Goal: Task Accomplishment & Management: Use online tool/utility

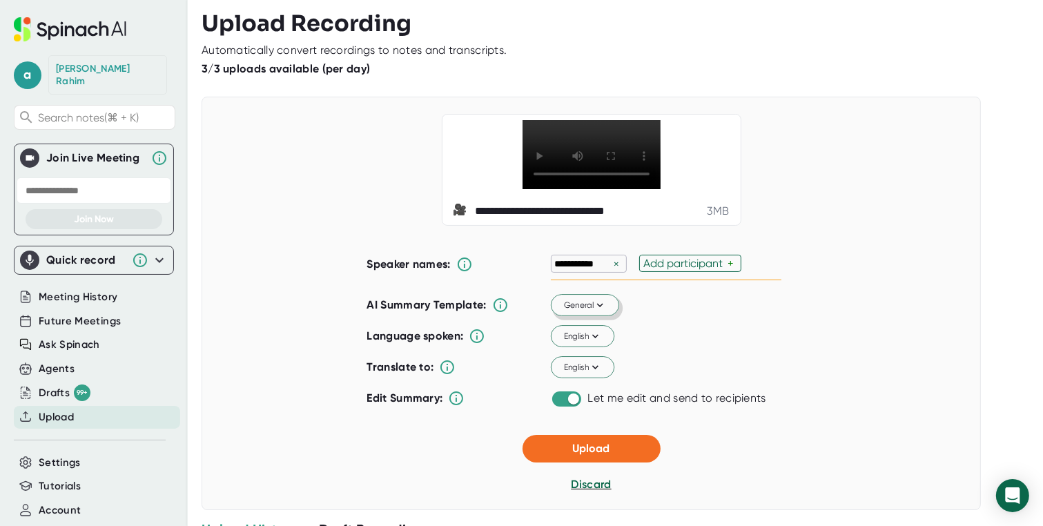
click at [580, 311] on span "General" at bounding box center [584, 305] width 43 height 12
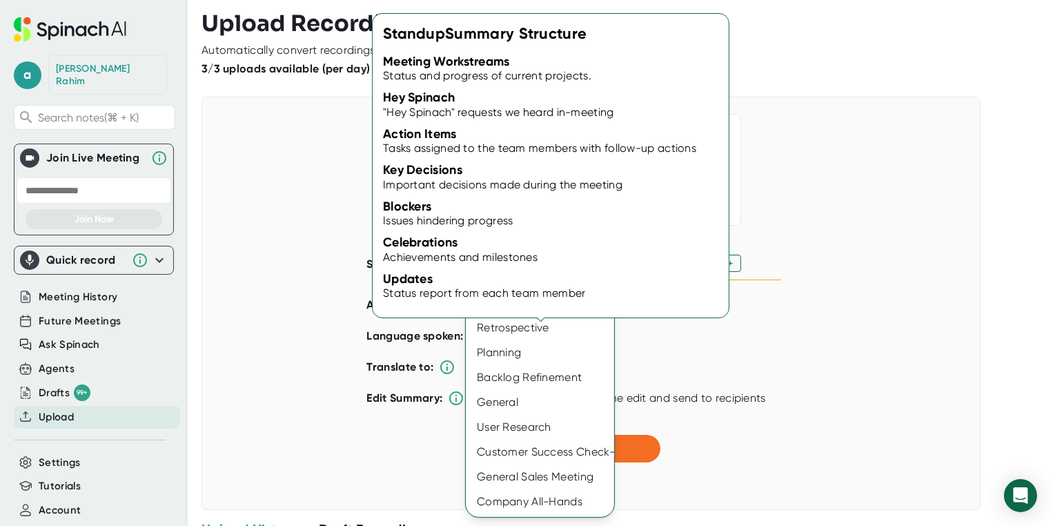
click at [518, 311] on div "Standup" at bounding box center [540, 303] width 148 height 25
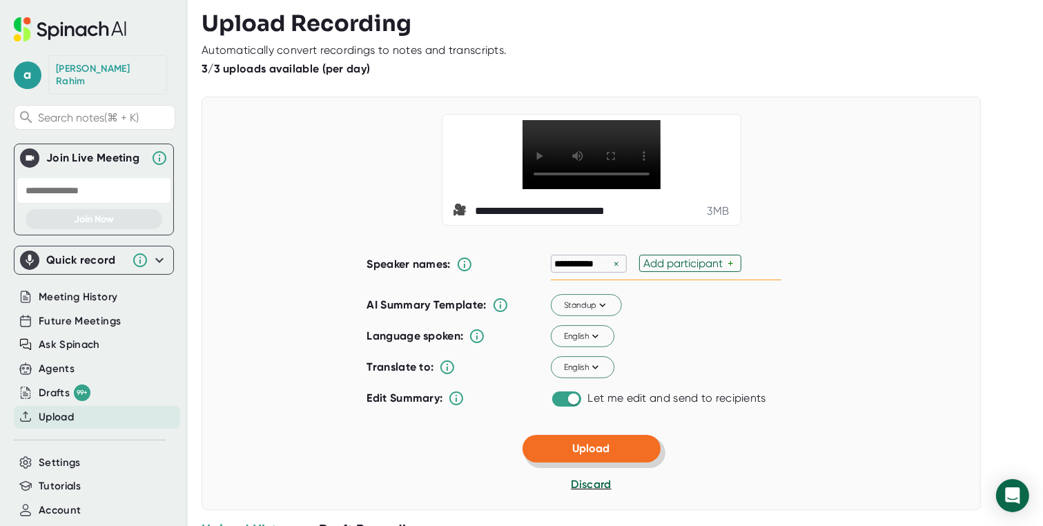
click at [616, 462] on button "Upload" at bounding box center [591, 449] width 138 height 28
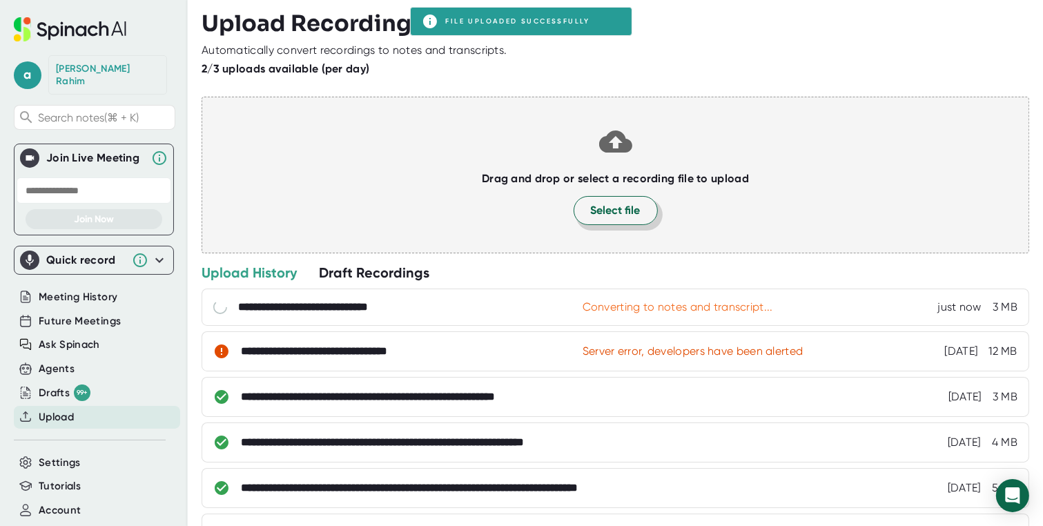
click at [604, 215] on span "Select file" at bounding box center [616, 210] width 50 height 17
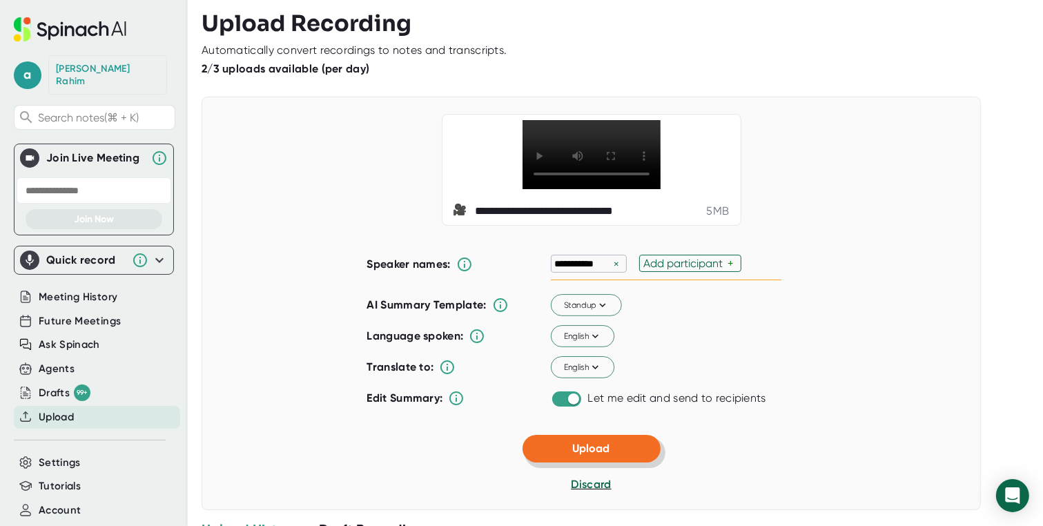
click at [592, 462] on button "Upload" at bounding box center [591, 449] width 138 height 28
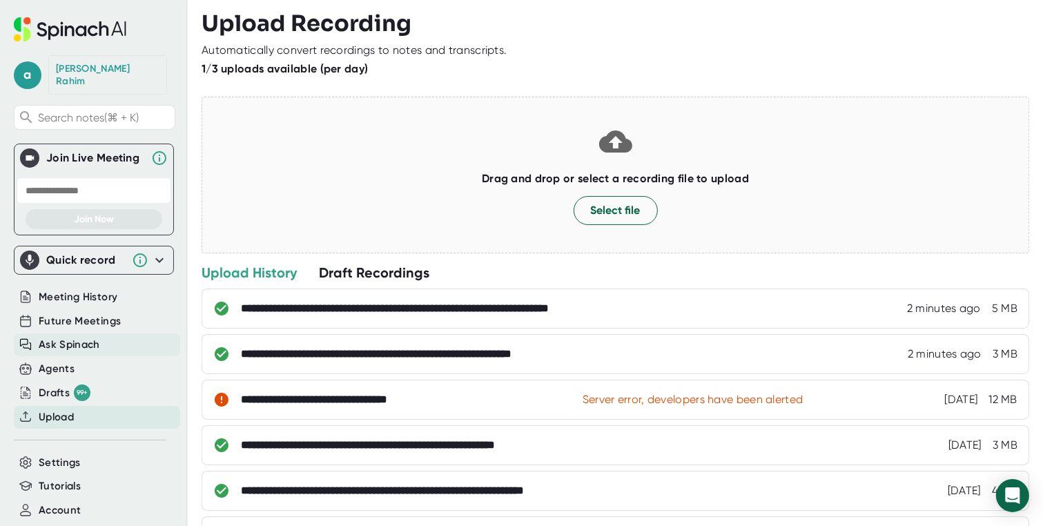
click at [74, 337] on span "Ask Spinach" at bounding box center [69, 345] width 61 height 16
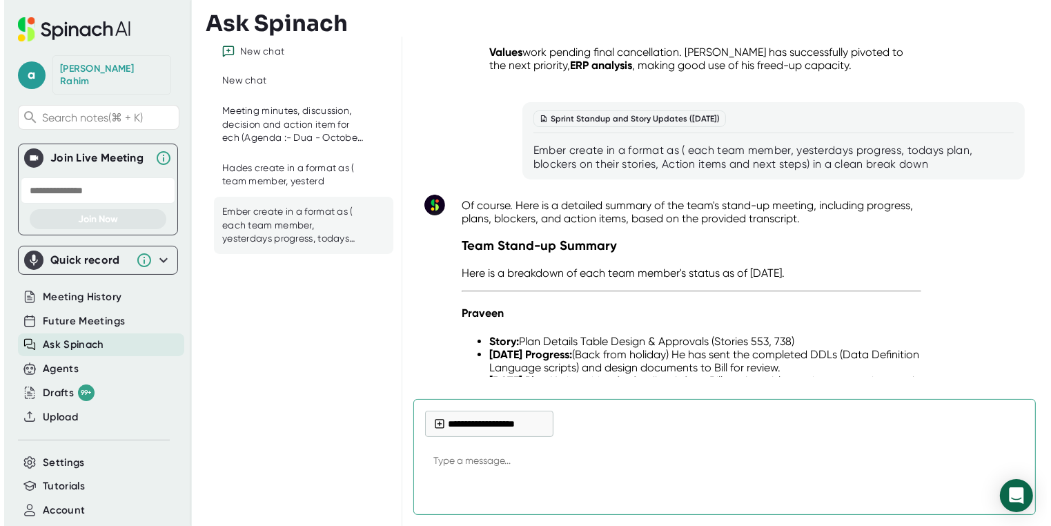
scroll to position [19227, 0]
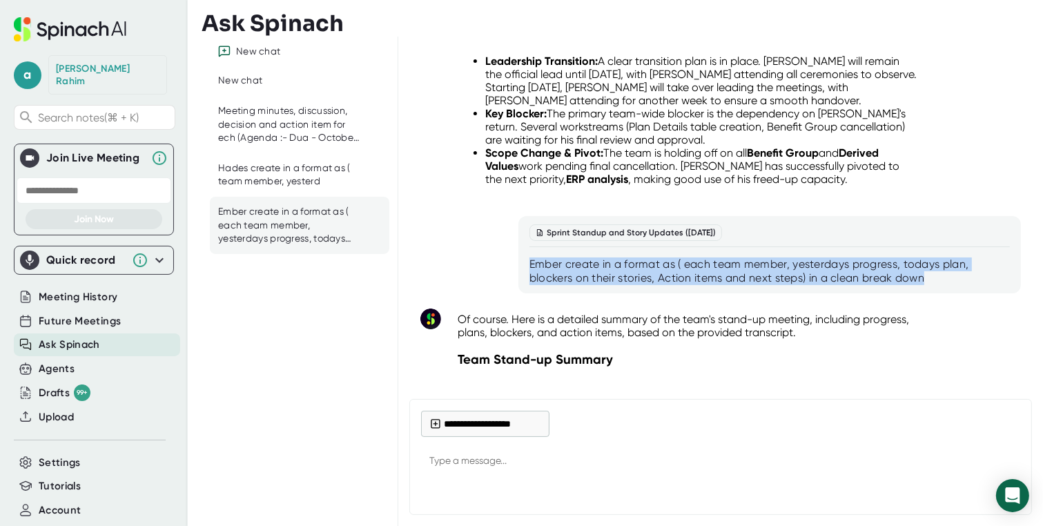
drag, startPoint x: 529, startPoint y: 146, endPoint x: 934, endPoint y: 168, distance: 405.0
click at [934, 257] on div "Ember create in a format as ( each team member, yesterdays progress, todays pla…" at bounding box center [769, 271] width 480 height 28
copy div "Ember create in a format as ( each team member, yesterdays progress, todays pla…"
type textarea "x"
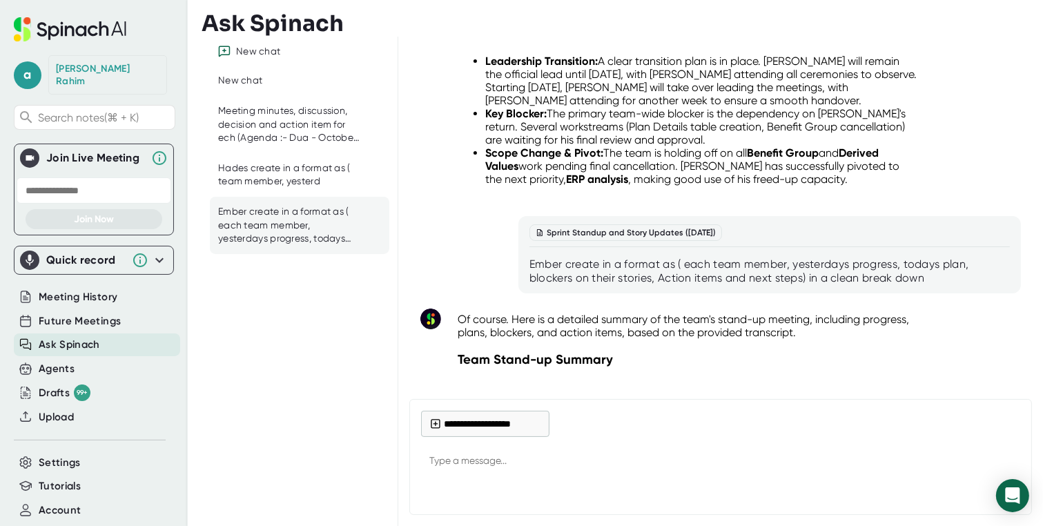
click at [454, 462] on textarea at bounding box center [720, 461] width 599 height 33
paste textarea "Ember create in a format as ( each team member, yesterdays progress, todays pla…"
type textarea "Ember create in a format as ( each team member, yesterdays progress, todays pla…"
type textarea "x"
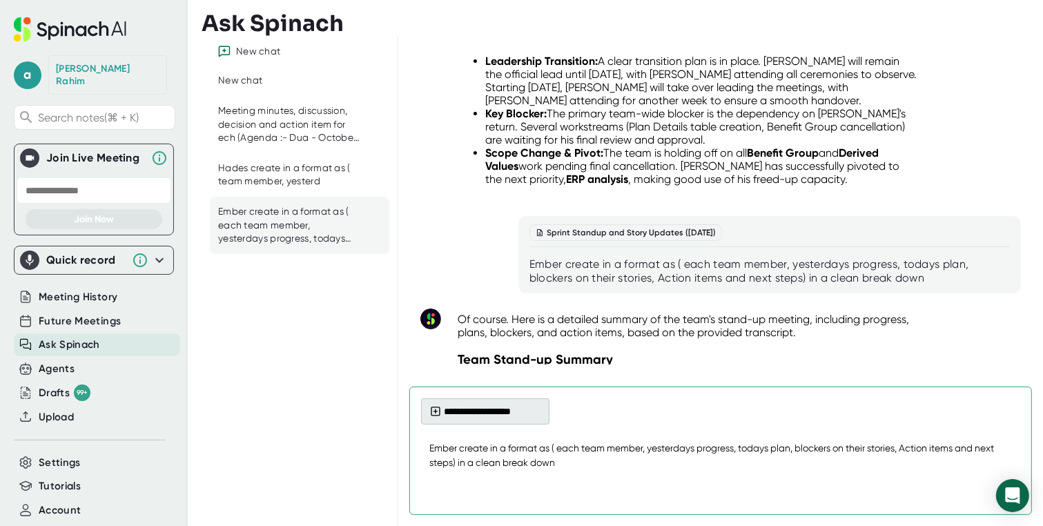
type textarea "Ember create in a format as ( each team member, yesterdays progress, todays pla…"
click at [446, 419] on button "**********" at bounding box center [485, 411] width 128 height 26
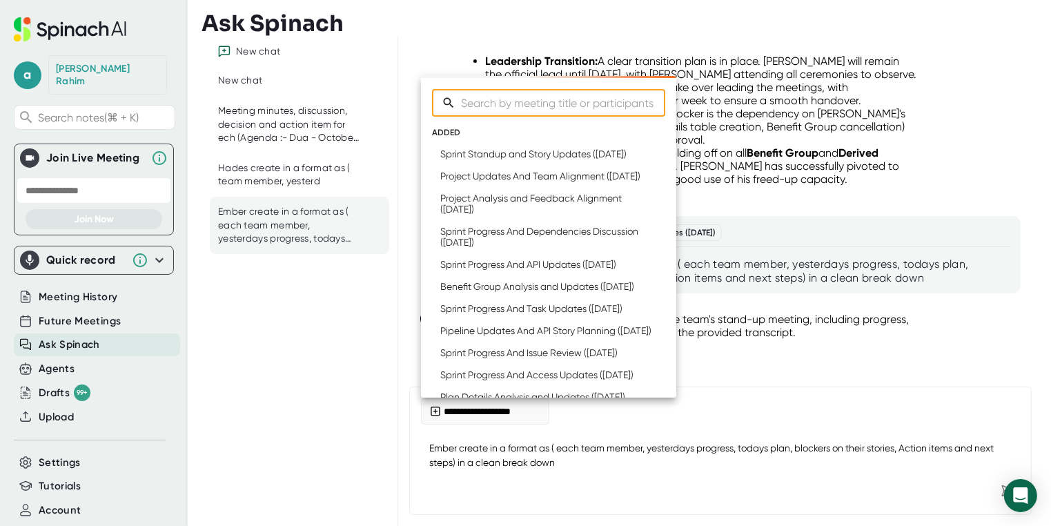
type textarea "x"
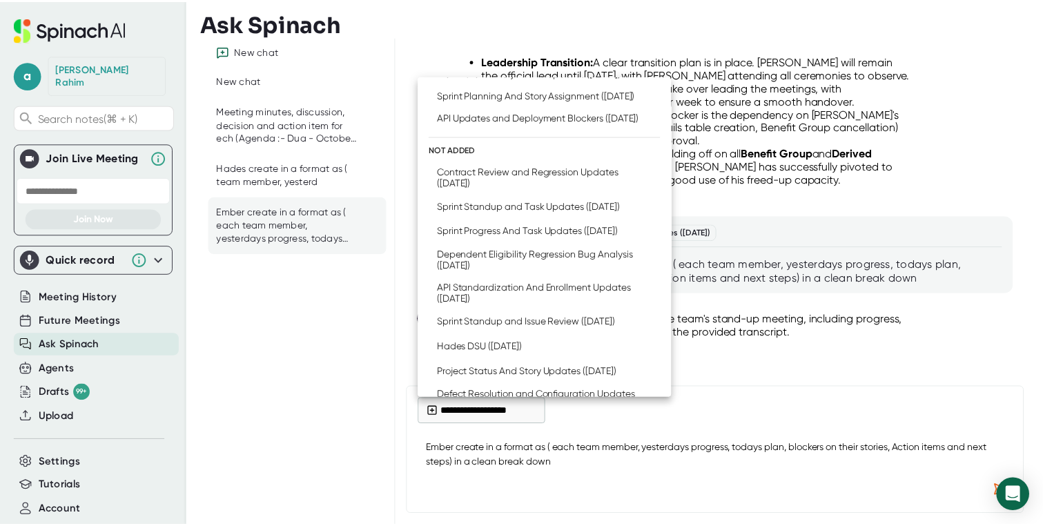
scroll to position [315, 0]
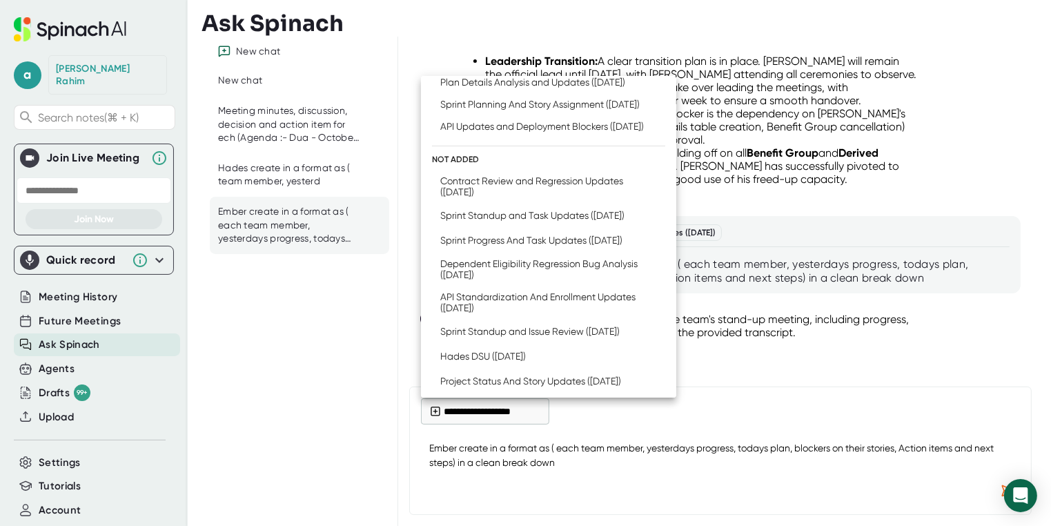
click at [296, 294] on div at bounding box center [525, 263] width 1051 height 526
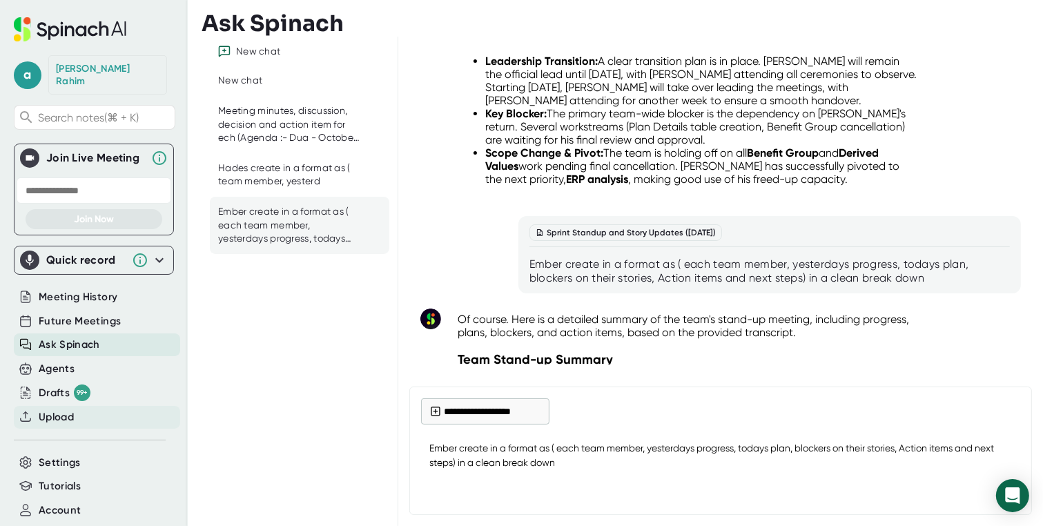
click at [47, 409] on span "Upload" at bounding box center [56, 417] width 35 height 16
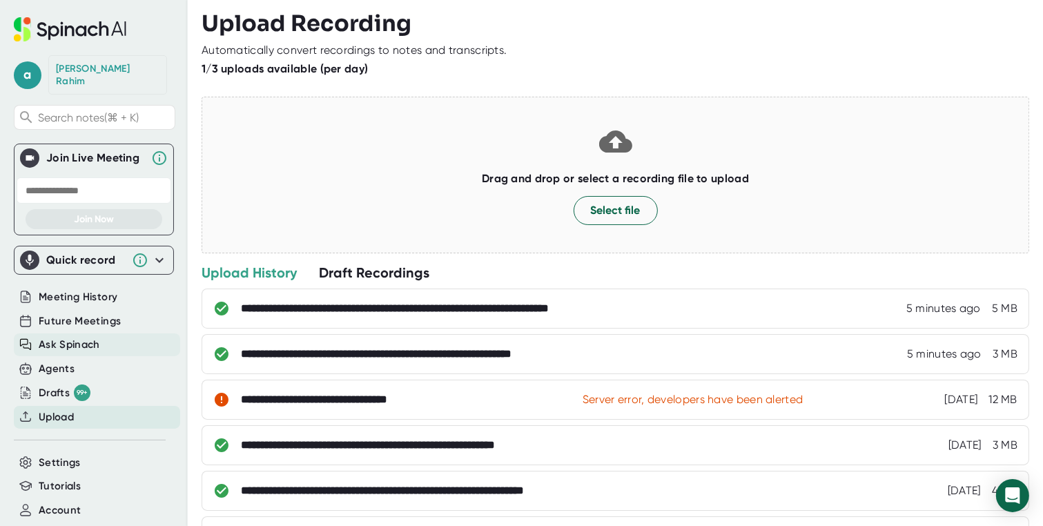
click at [69, 337] on span "Ask Spinach" at bounding box center [69, 345] width 61 height 16
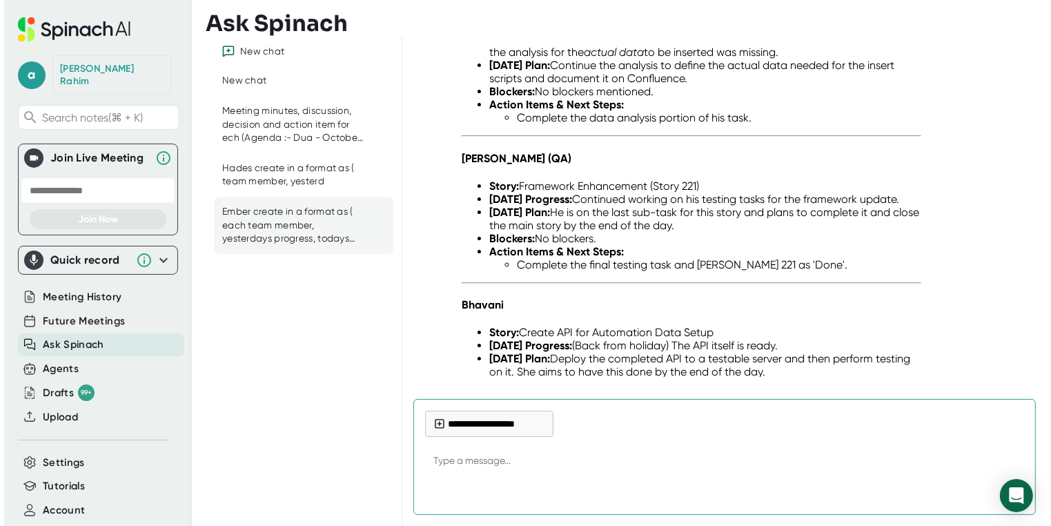
scroll to position [20222, 0]
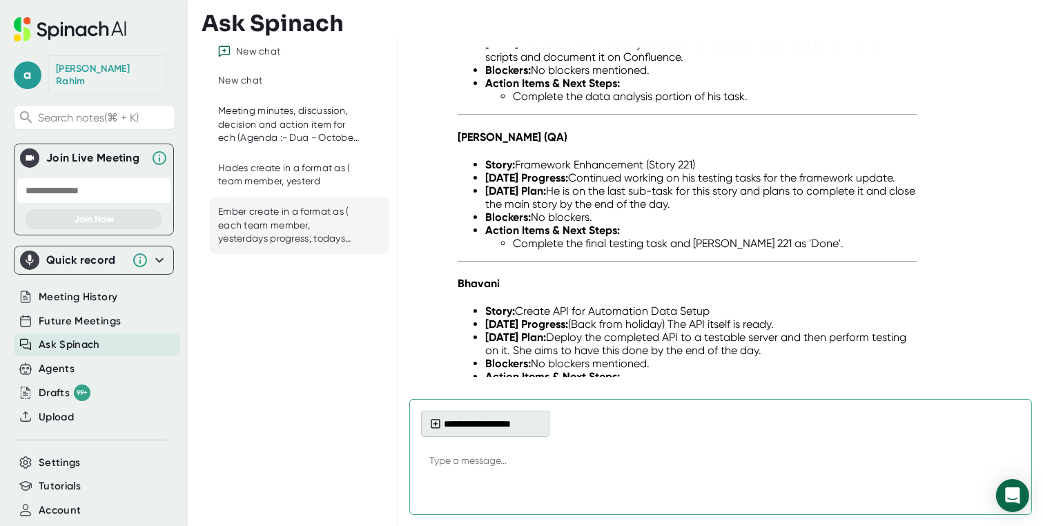
type textarea "Ember create in a format as ( each team member, yesterdays progress, todays pla…"
type textarea "x"
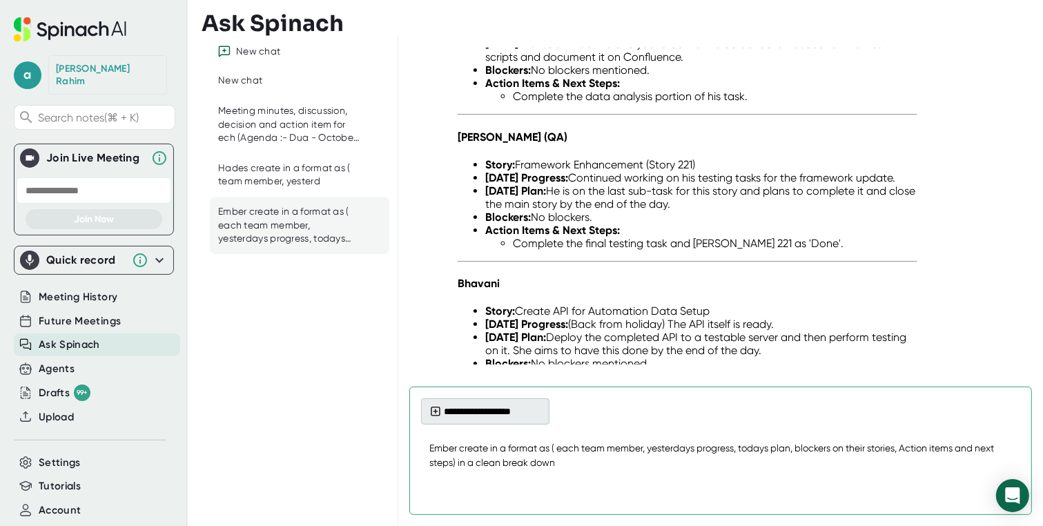
type textarea "Ember create in a format as ( each team member, yesterdays progress, todays pla…"
click at [473, 417] on button "**********" at bounding box center [485, 411] width 128 height 26
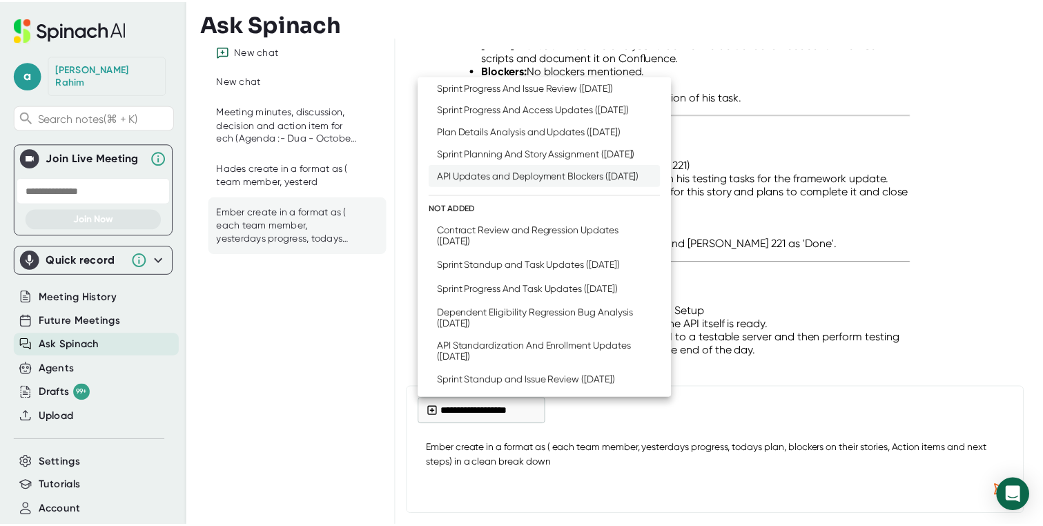
scroll to position [281, 0]
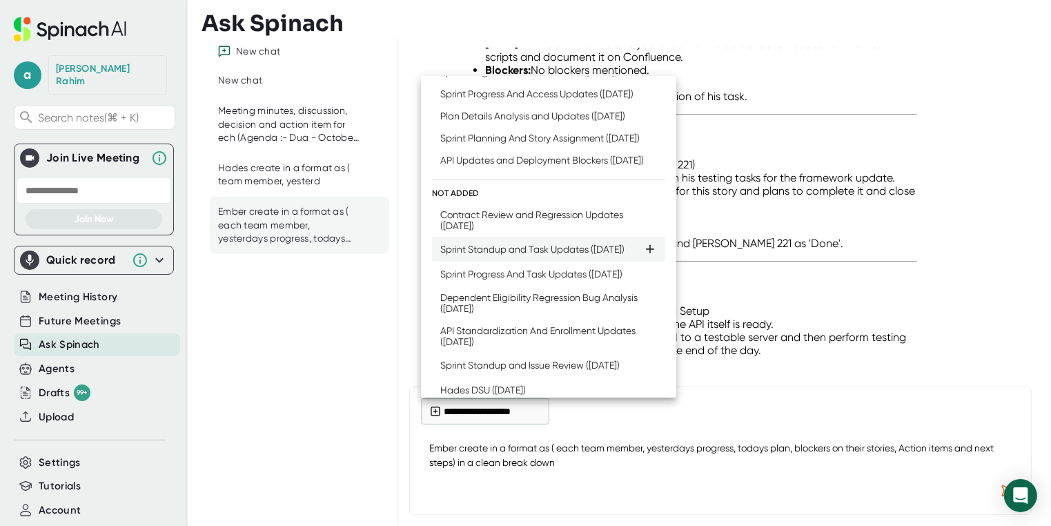
click at [571, 255] on div "Sprint Standup and Task Updates ([DATE])" at bounding box center [532, 249] width 184 height 11
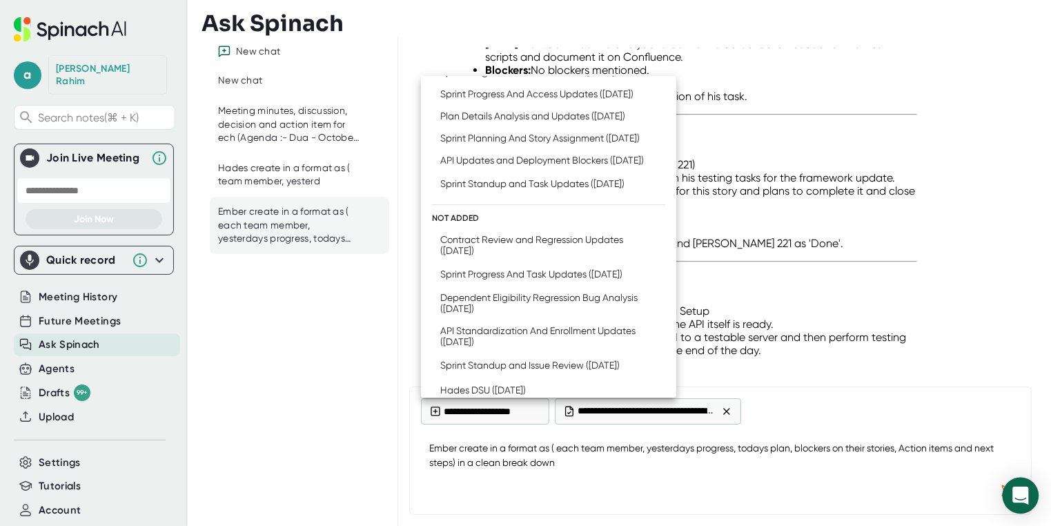
click at [1000, 484] on div at bounding box center [525, 263] width 1051 height 526
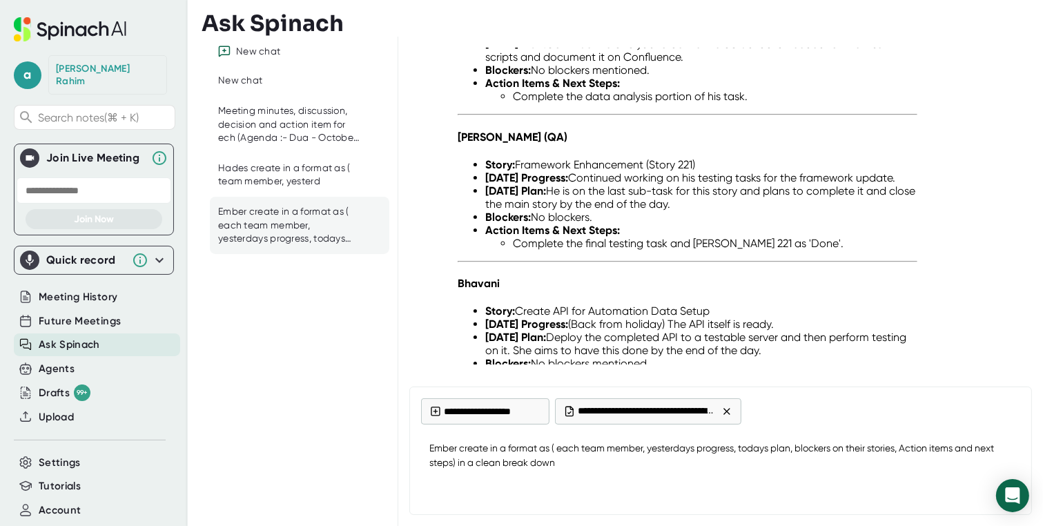
type textarea "x"
click at [776, 475] on textarea "Ember create in a format as ( each team member, yesterdays progress, todays pla…" at bounding box center [720, 456] width 599 height 46
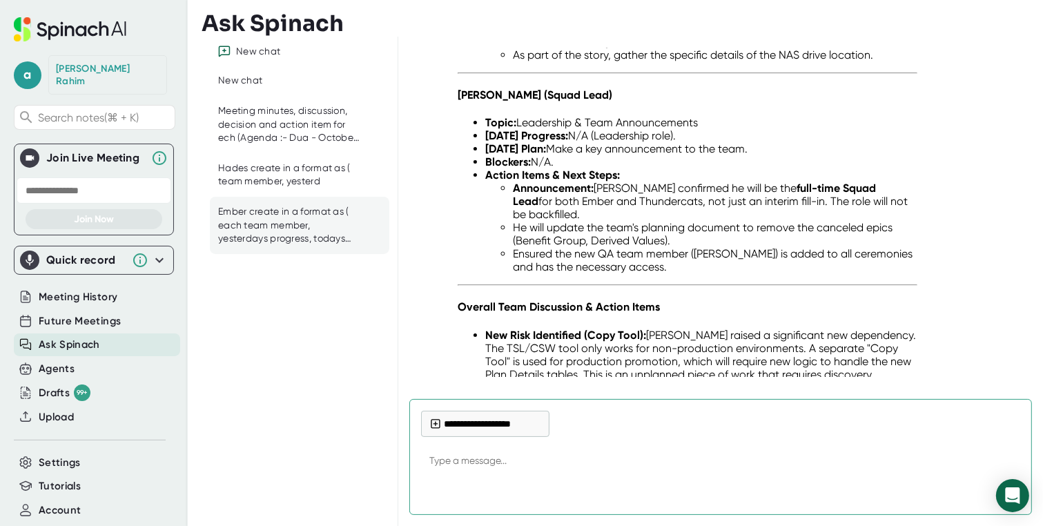
scroll to position [22177, 0]
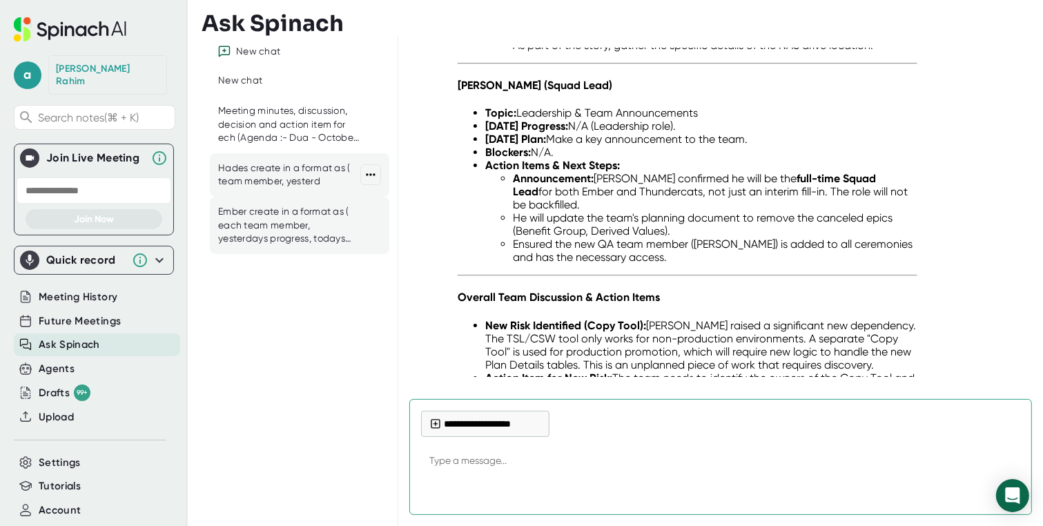
drag, startPoint x: 268, startPoint y: 173, endPoint x: 326, endPoint y: 170, distance: 57.3
click at [269, 173] on div "Hades create in a format as ( team member, yesterd" at bounding box center [289, 174] width 142 height 27
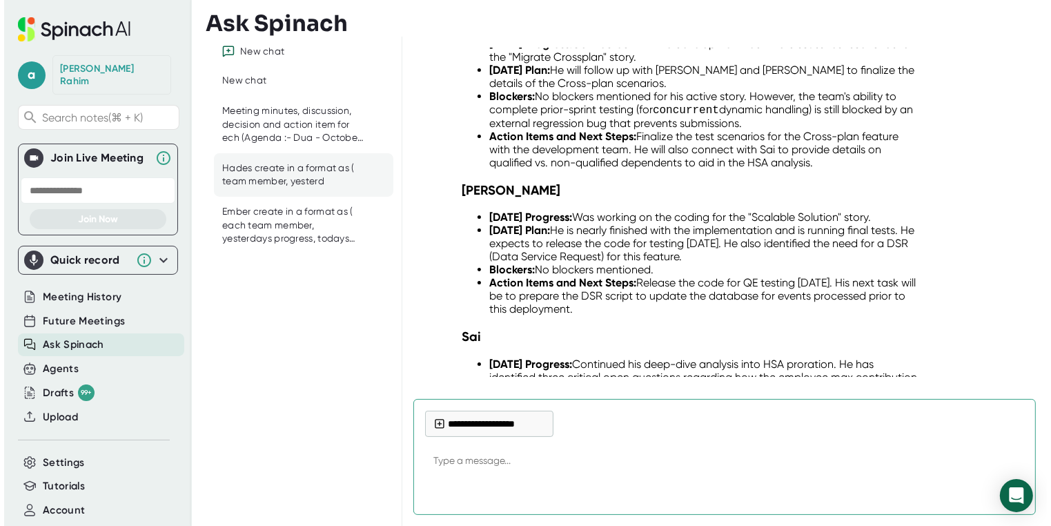
scroll to position [20334, 0]
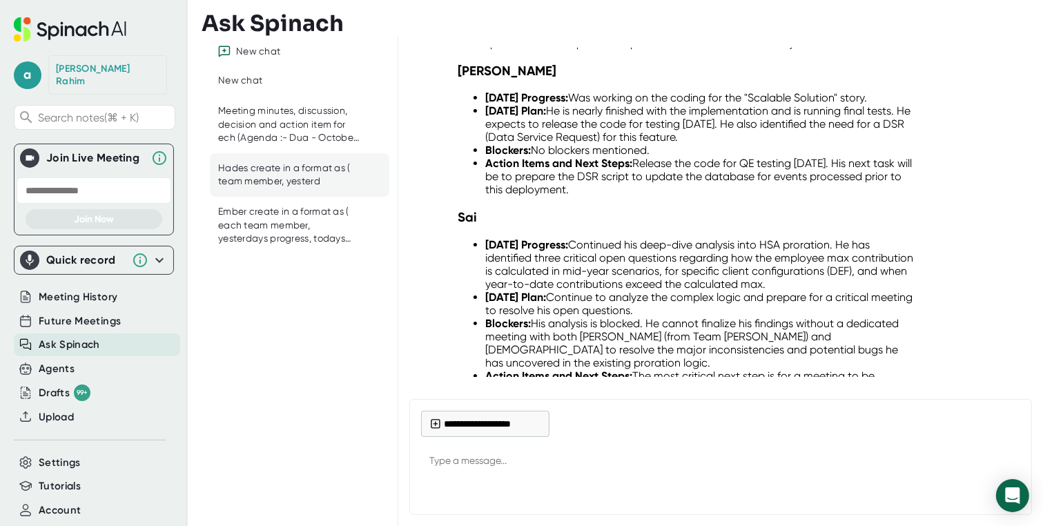
drag, startPoint x: 530, startPoint y: 171, endPoint x: 938, endPoint y: 186, distance: 408.1
copy div "Hades create in a format as ( each team member, yesterdays progress, todays pla…"
type textarea "x"
paste textarea "Hades create in a format as ( each team member, yesterdays progress, todays pla…"
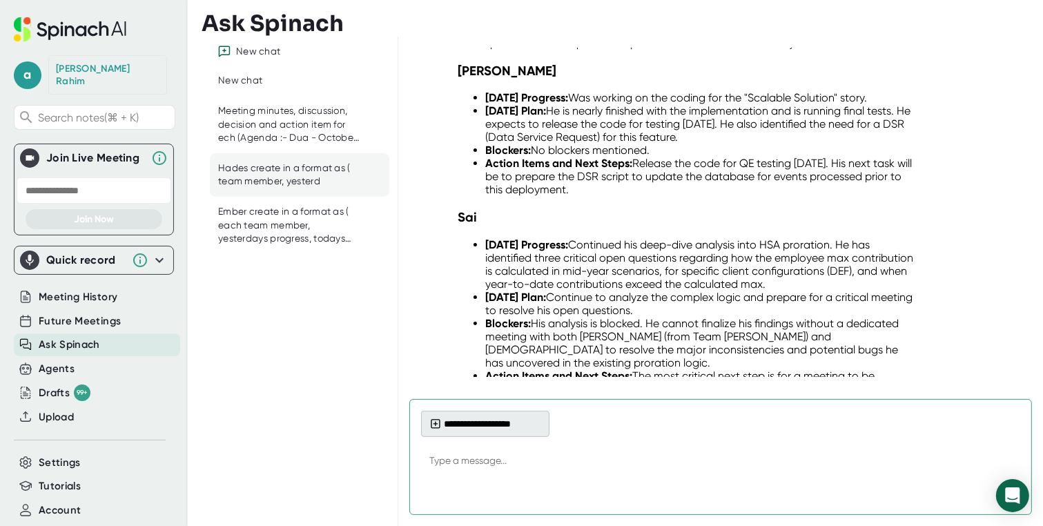
type textarea "Hades create in a format as ( each team member, yesterdays progress, todays pla…"
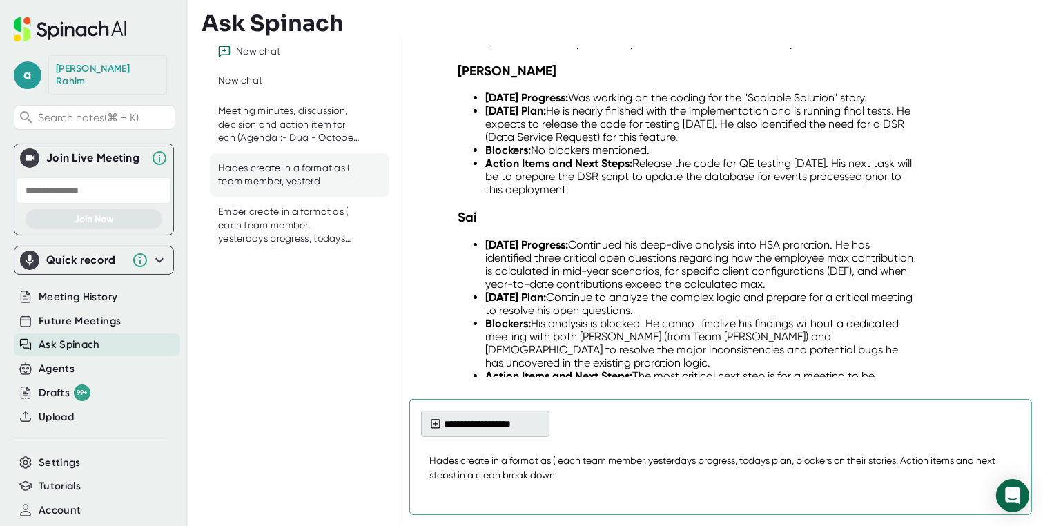
type textarea "x"
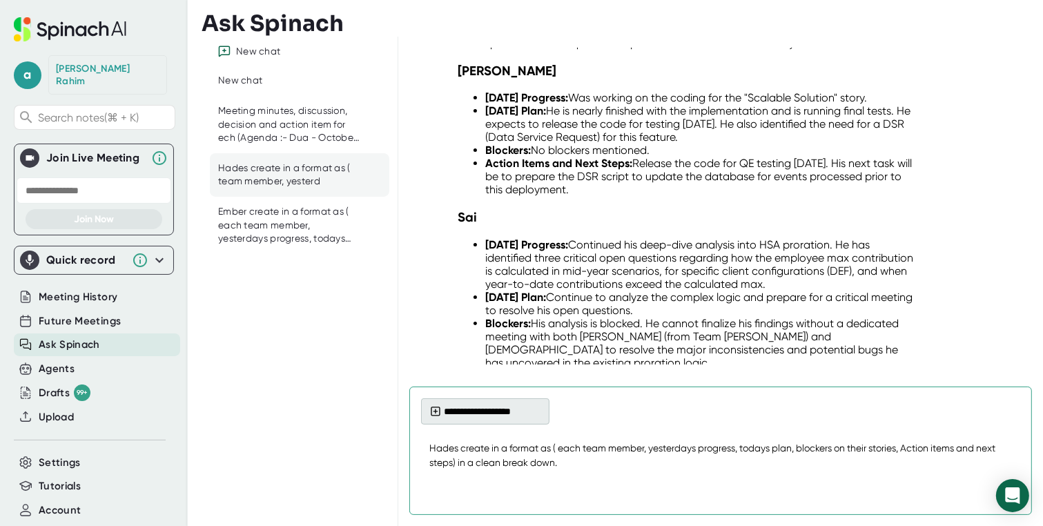
type textarea "Hades create in a format as ( each team member, yesterdays progress, todays pla…"
click at [492, 411] on button "**********" at bounding box center [485, 411] width 128 height 26
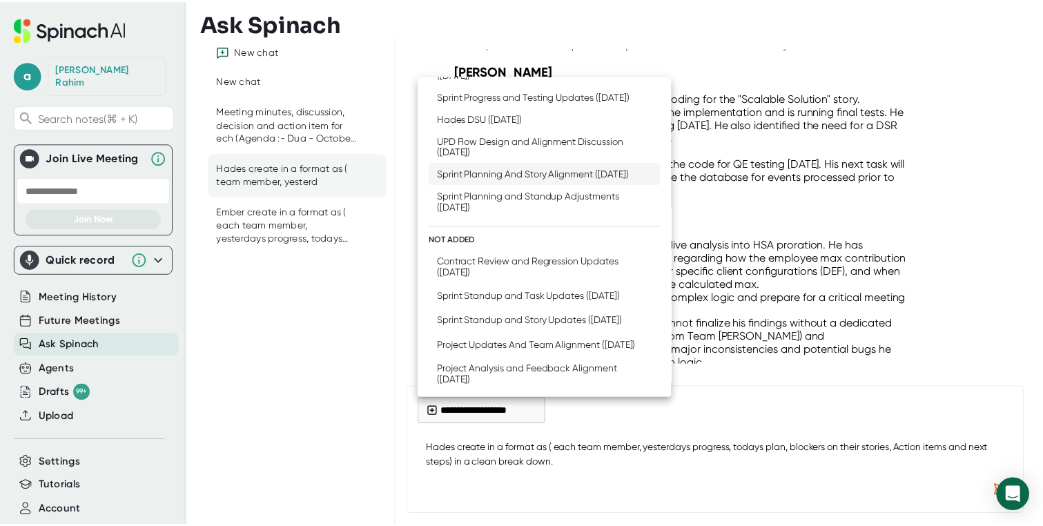
scroll to position [402, 0]
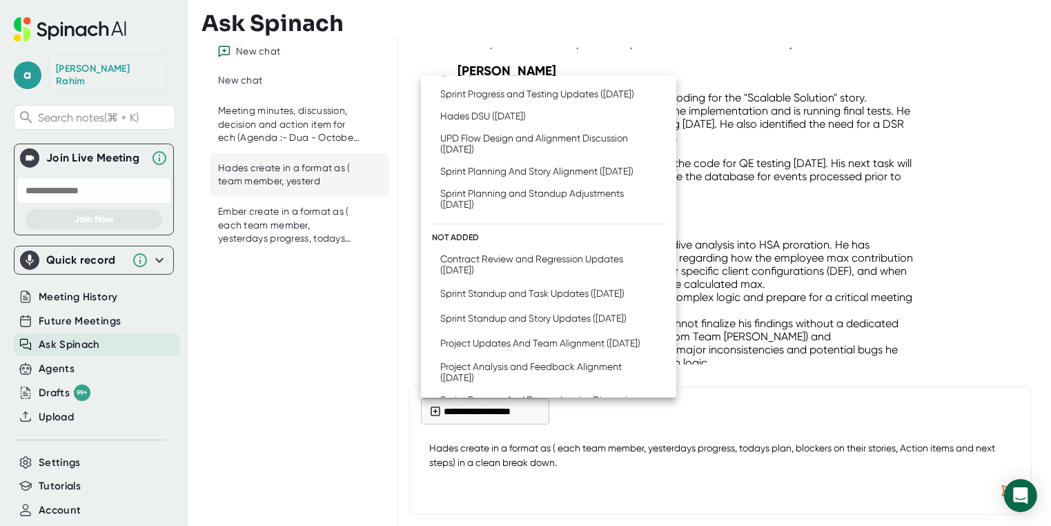
click at [542, 275] on div "Contract Review and Regression Updates ([DATE])" at bounding box center [541, 264] width 203 height 22
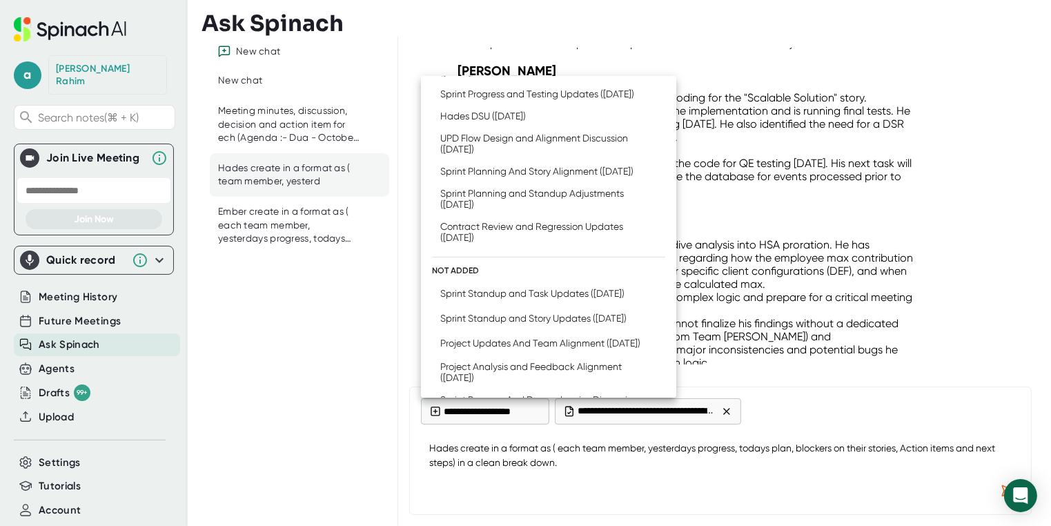
click at [1002, 487] on div at bounding box center [525, 263] width 1051 height 526
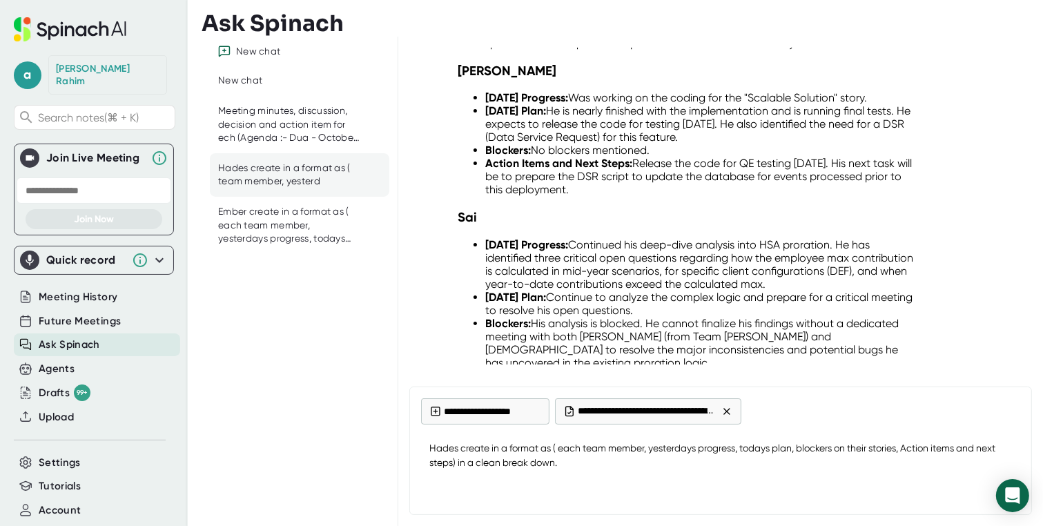
type textarea "x"
click at [649, 460] on textarea "Hades create in a format as ( each team member, yesterdays progress, todays pla…" at bounding box center [720, 456] width 599 height 46
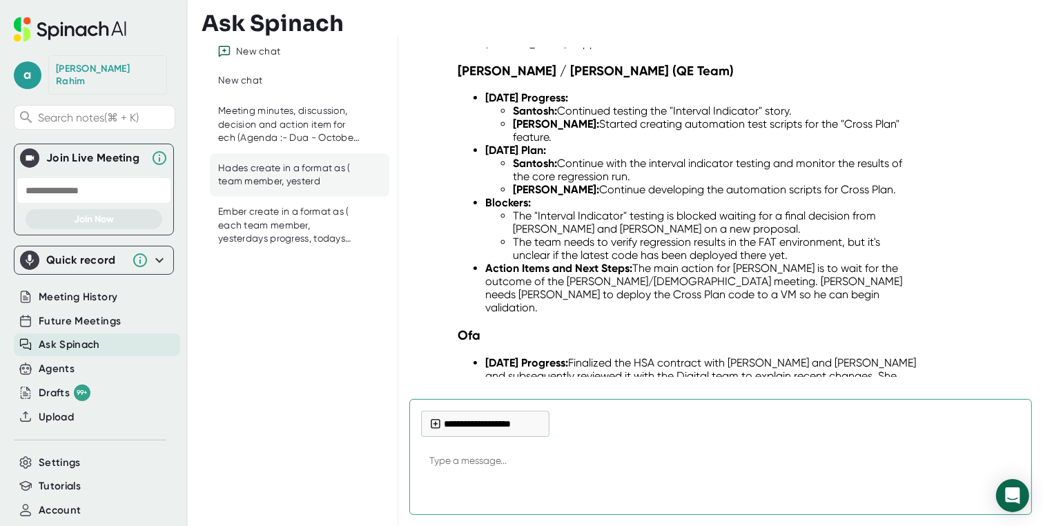
scroll to position [23926, 0]
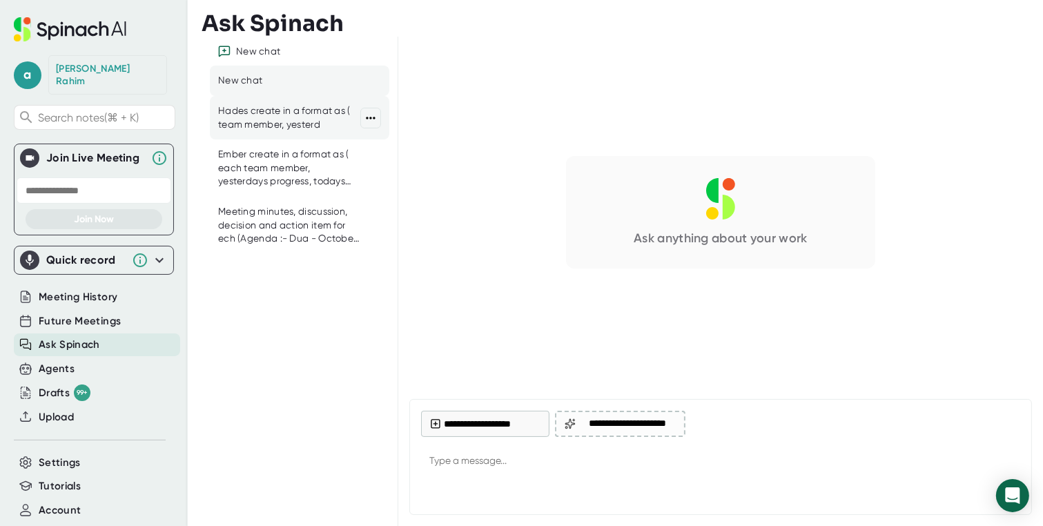
click at [302, 113] on div "Hades create in a format as ( team member, yesterd" at bounding box center [289, 117] width 142 height 27
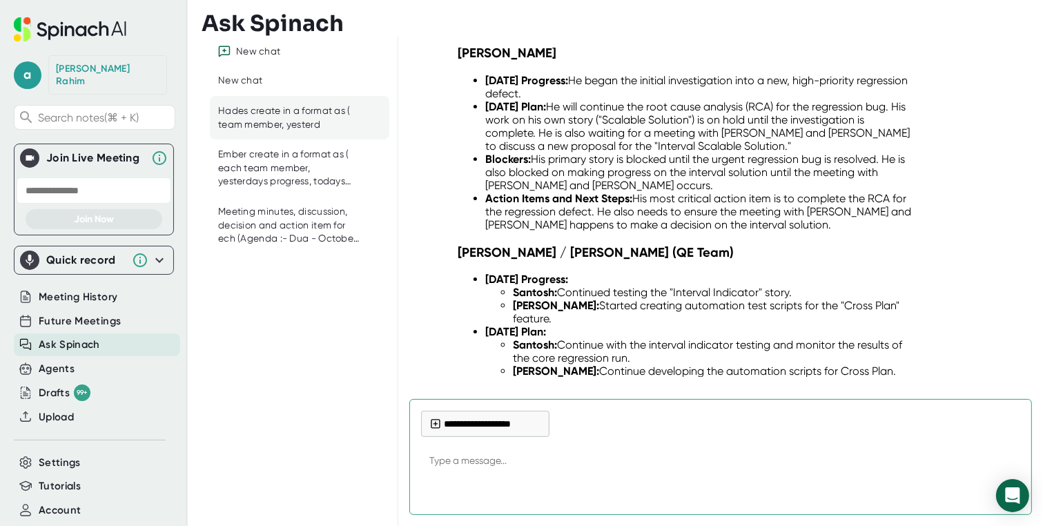
scroll to position [23648, 0]
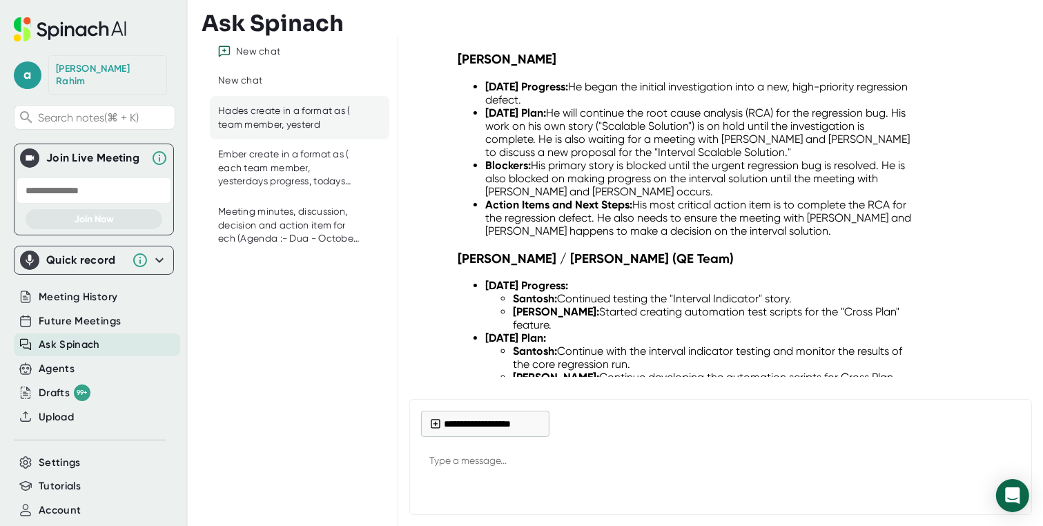
type textarea "x"
